Goal: Browse casually

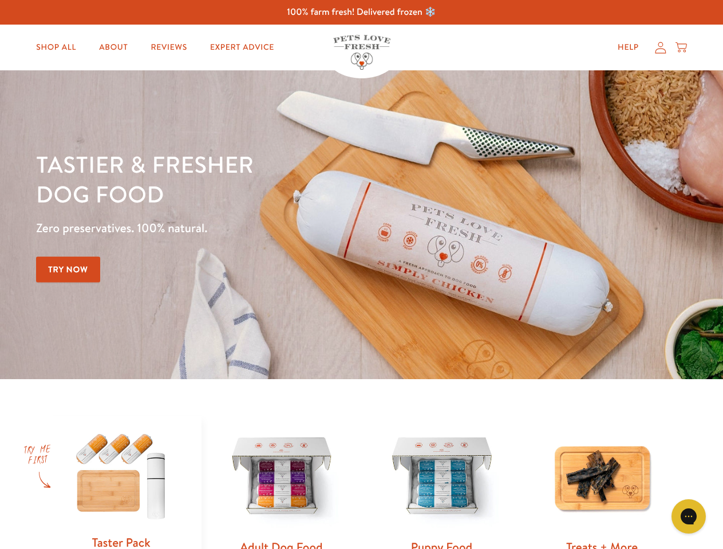
click at [361, 275] on div "Tastier & fresher dog food Zero preservatives. 100% natural. Try Now" at bounding box center [253, 224] width 434 height 151
click at [688, 517] on icon "Gorgias live chat" at bounding box center [688, 516] width 11 height 11
